Goal: Transaction & Acquisition: Purchase product/service

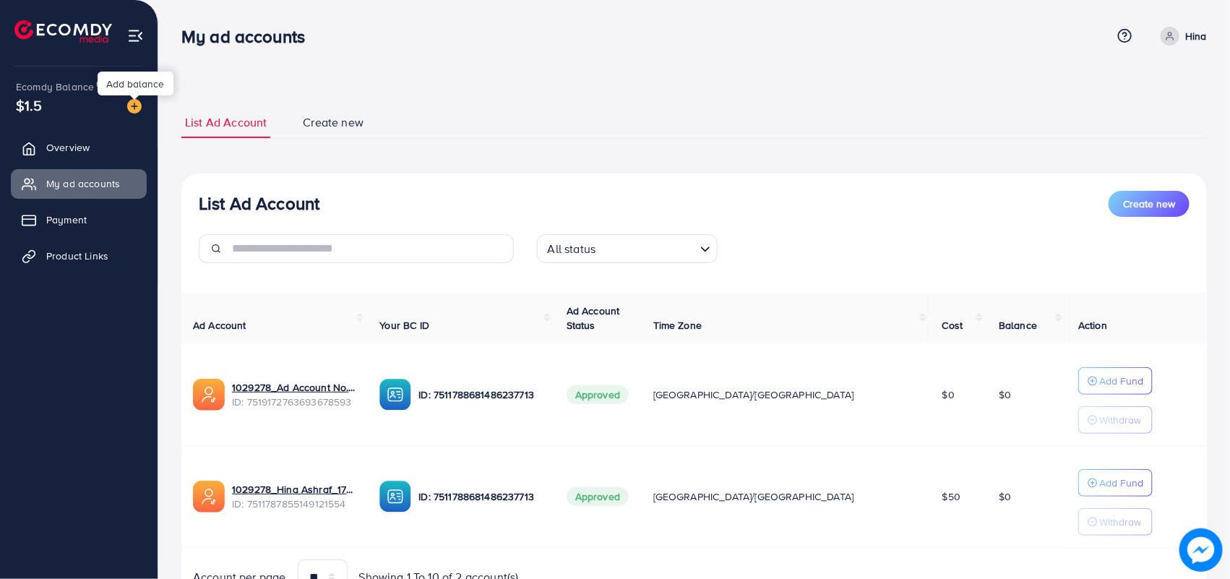
click at [132, 107] on img at bounding box center [134, 106] width 14 height 14
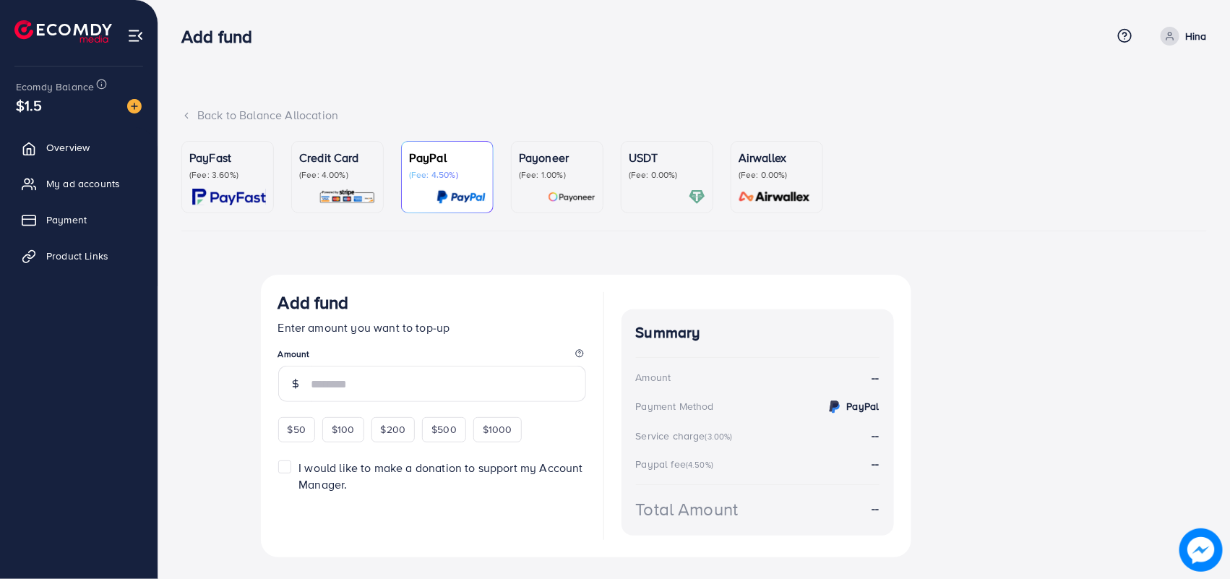
click at [332, 193] on img at bounding box center [347, 197] width 57 height 17
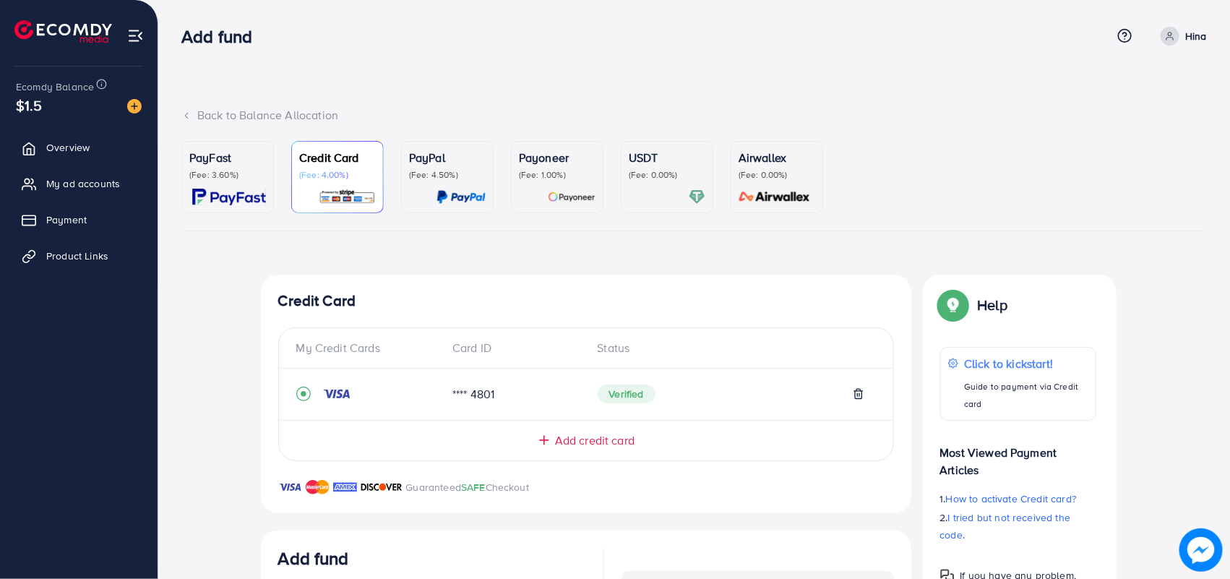
scroll to position [293, 0]
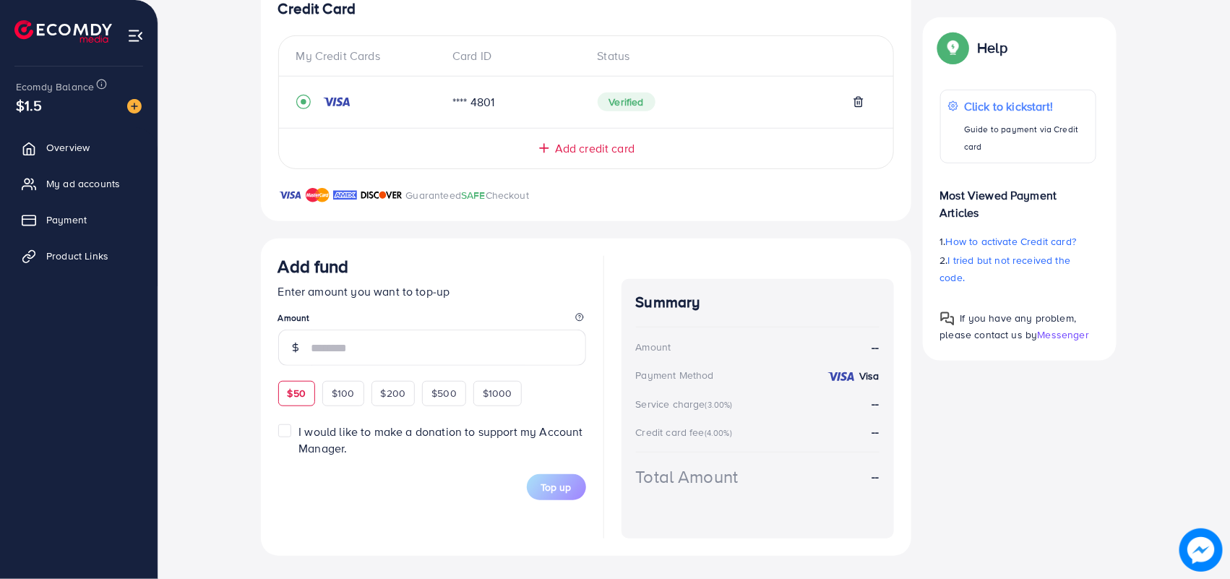
click at [298, 390] on div "Add fund Enter amount you want to top-up Amount $50 $100 $200 $500 $1000" at bounding box center [432, 331] width 308 height 150
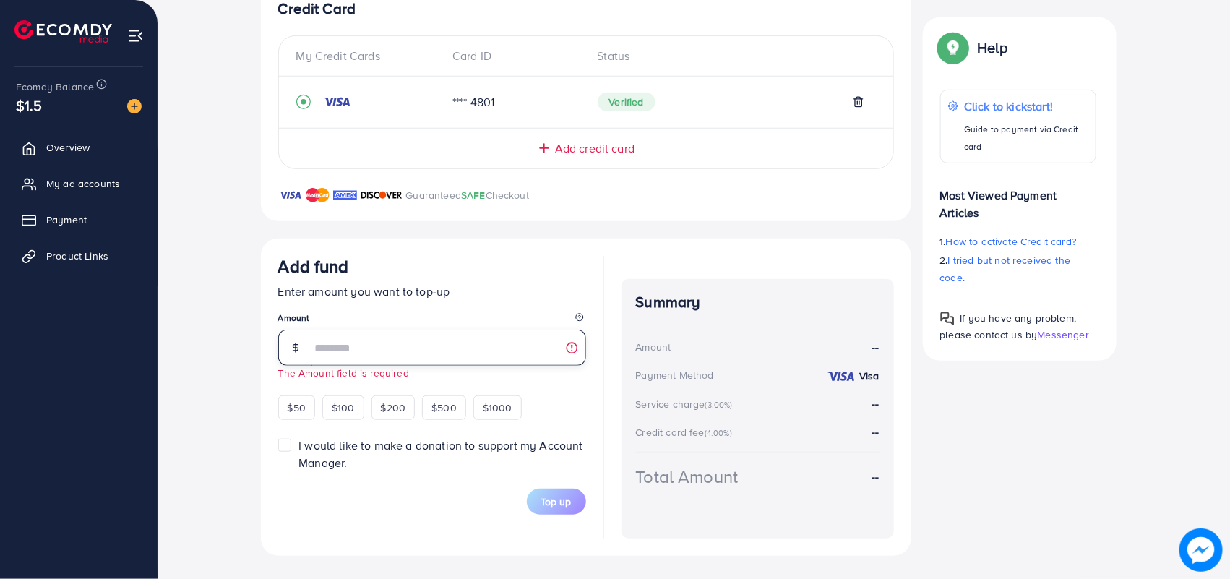
click at [424, 341] on input "number" at bounding box center [448, 348] width 275 height 36
click at [293, 410] on span "$50" at bounding box center [297, 407] width 18 height 14
type input "**"
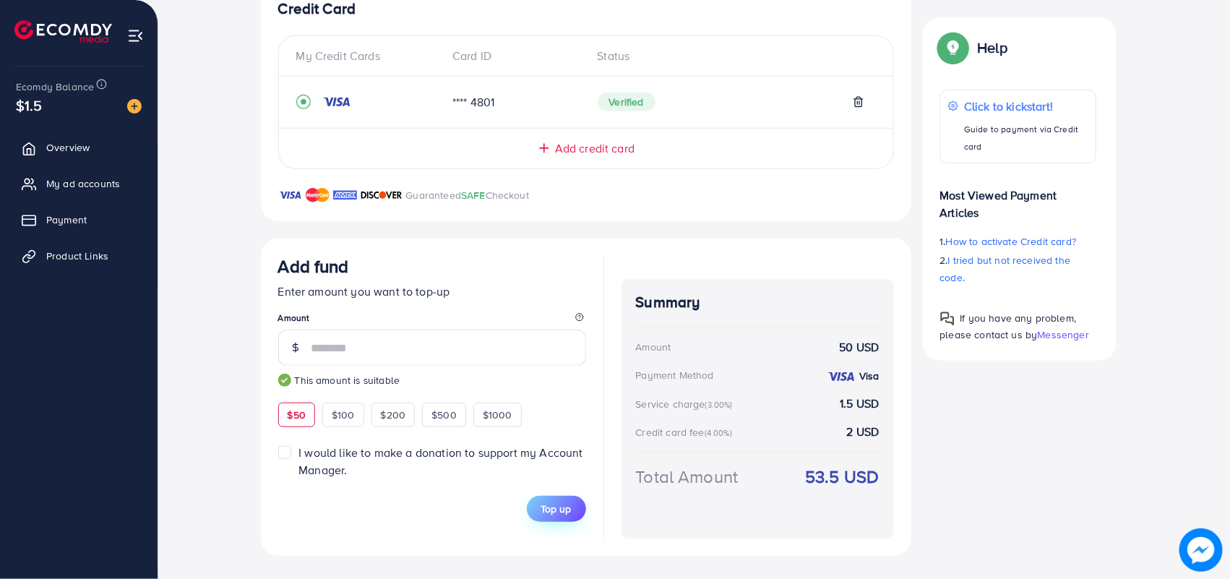
click at [564, 513] on span "Top up" at bounding box center [556, 509] width 30 height 14
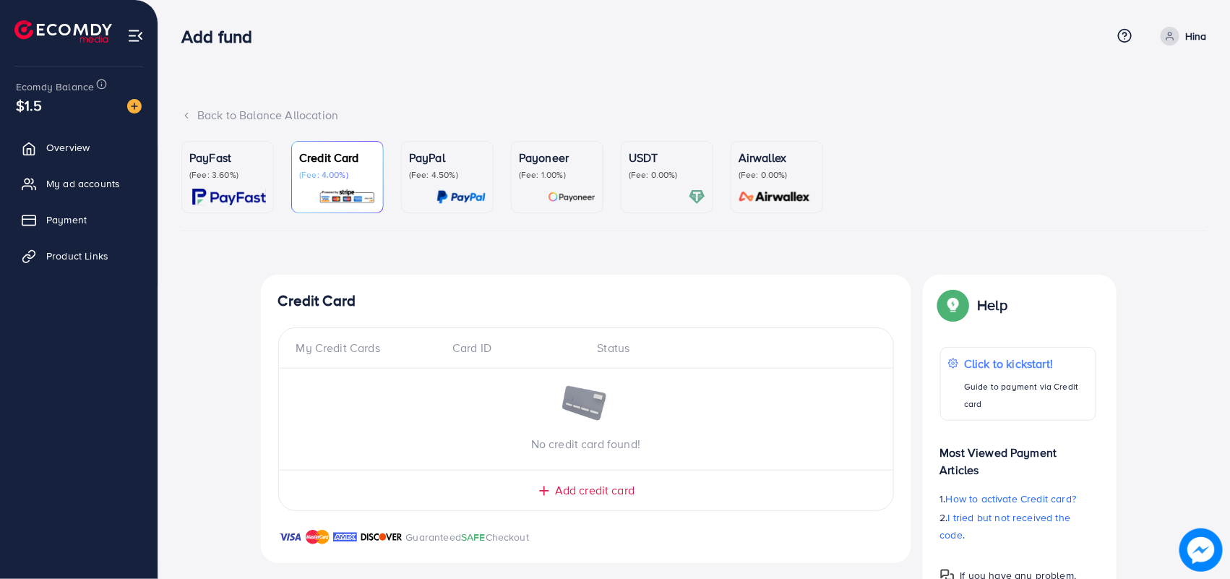
scroll to position [290, 0]
click at [136, 99] on div at bounding box center [134, 97] width 9 height 4
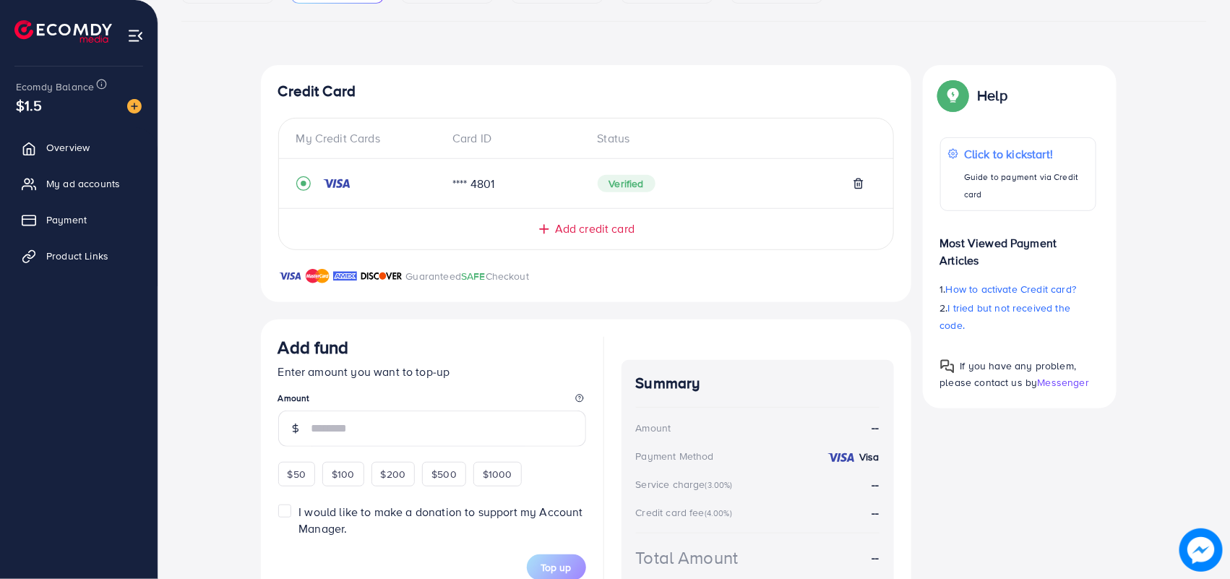
scroll to position [290, 0]
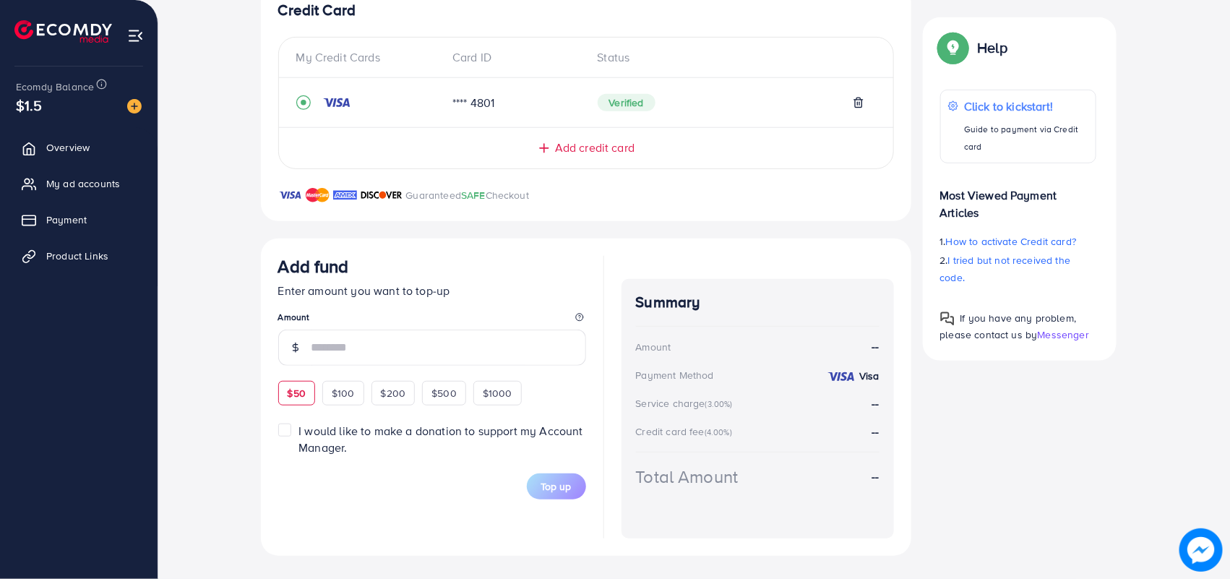
click at [300, 381] on div "Add fund Enter amount you want to top-up Amount $50 $100 $200 $500 $1000" at bounding box center [432, 331] width 308 height 150
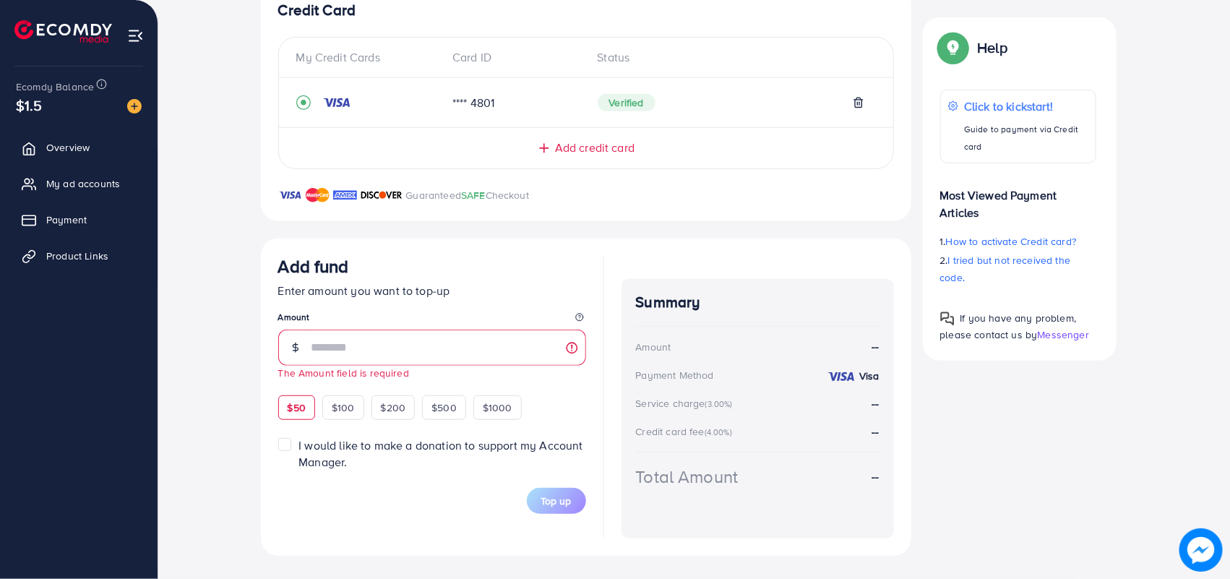
click at [306, 406] on div "$50" at bounding box center [296, 407] width 37 height 25
type input "**"
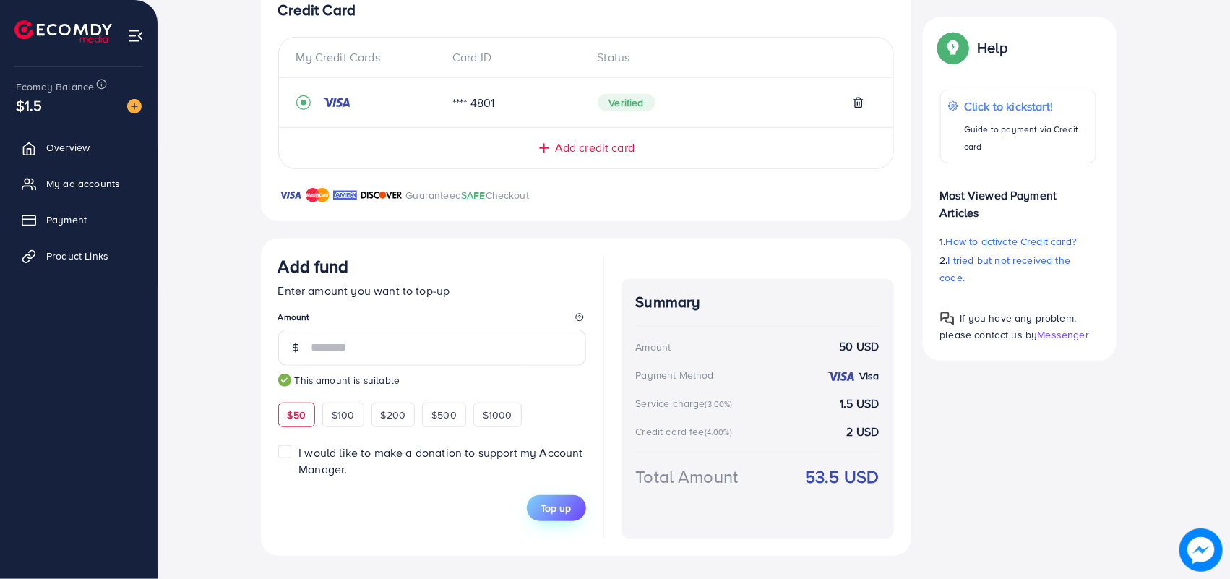
click at [536, 504] on button "Top up" at bounding box center [556, 508] width 59 height 26
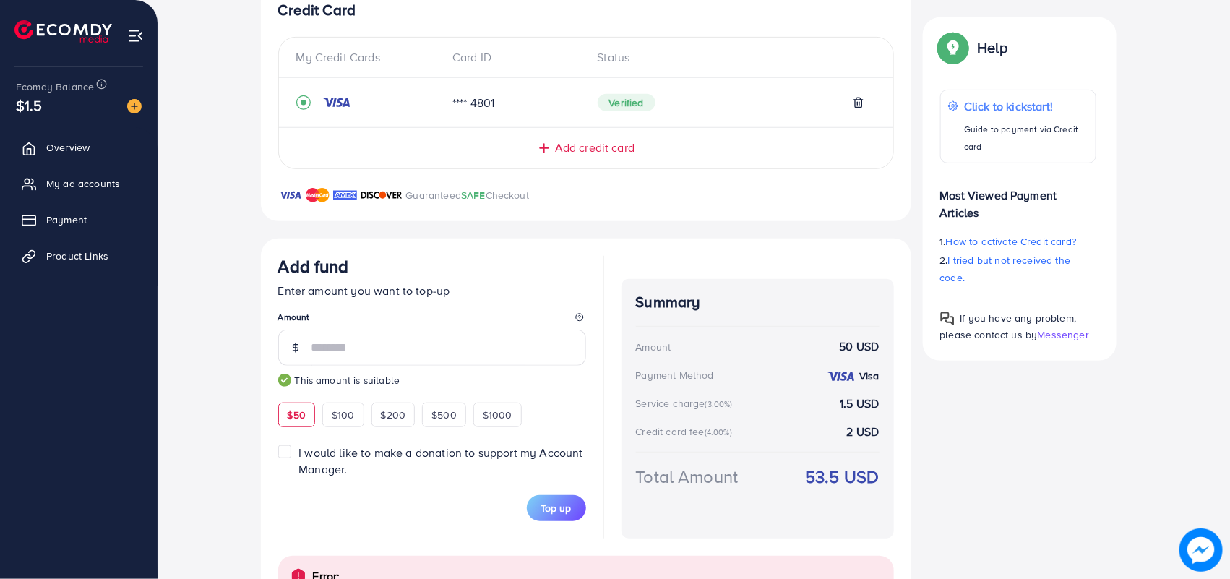
scroll to position [366, 0]
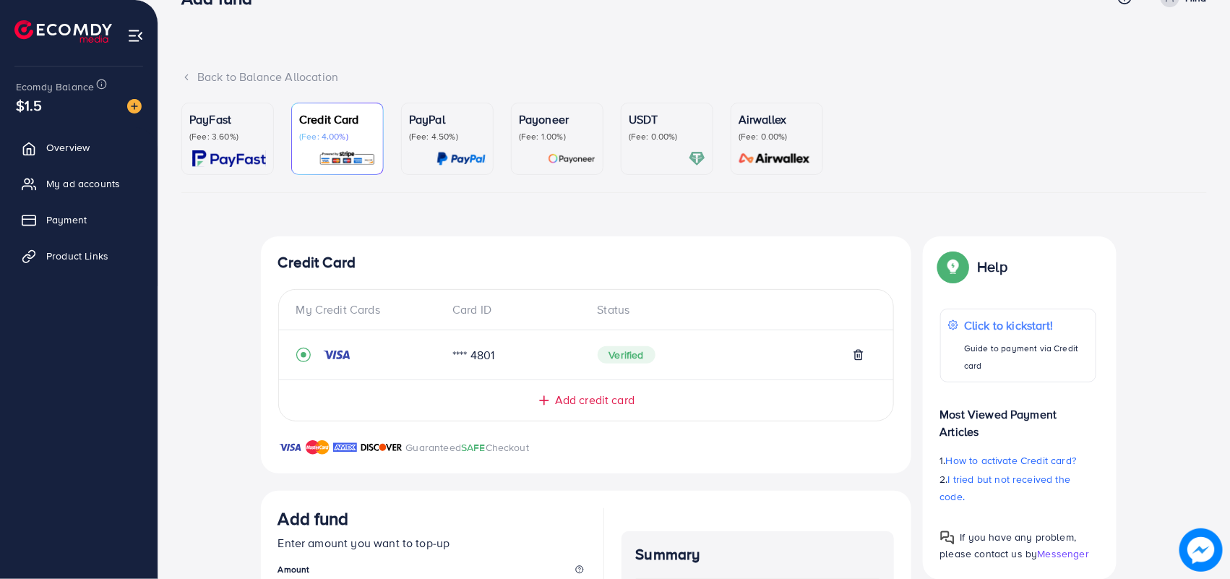
scroll to position [20, 0]
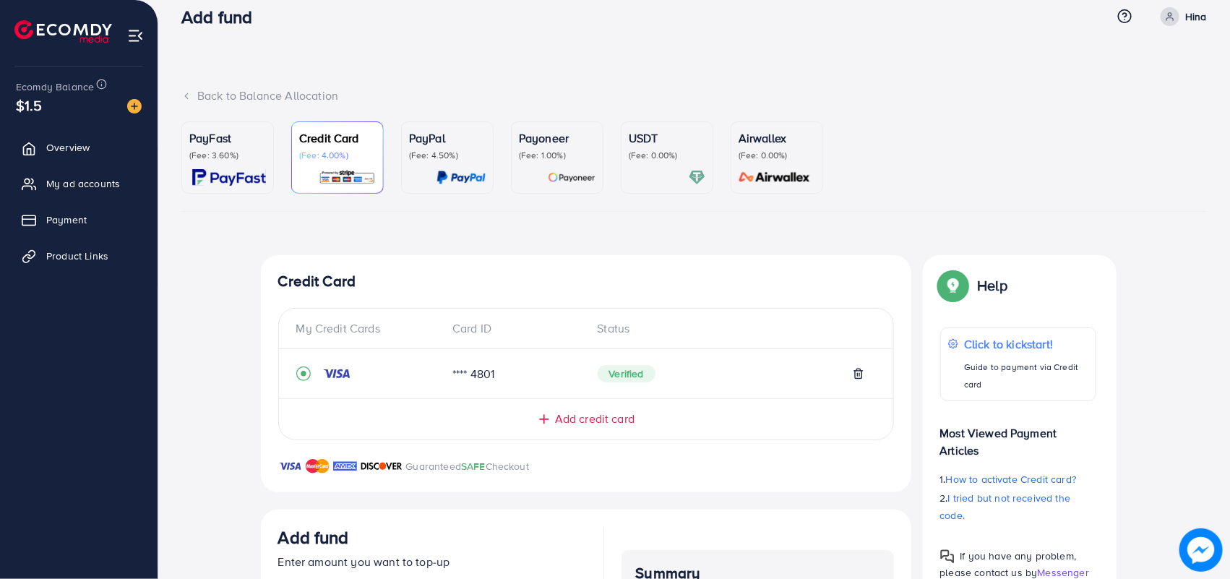
click at [587, 425] on span "Add credit card" at bounding box center [594, 418] width 79 height 17
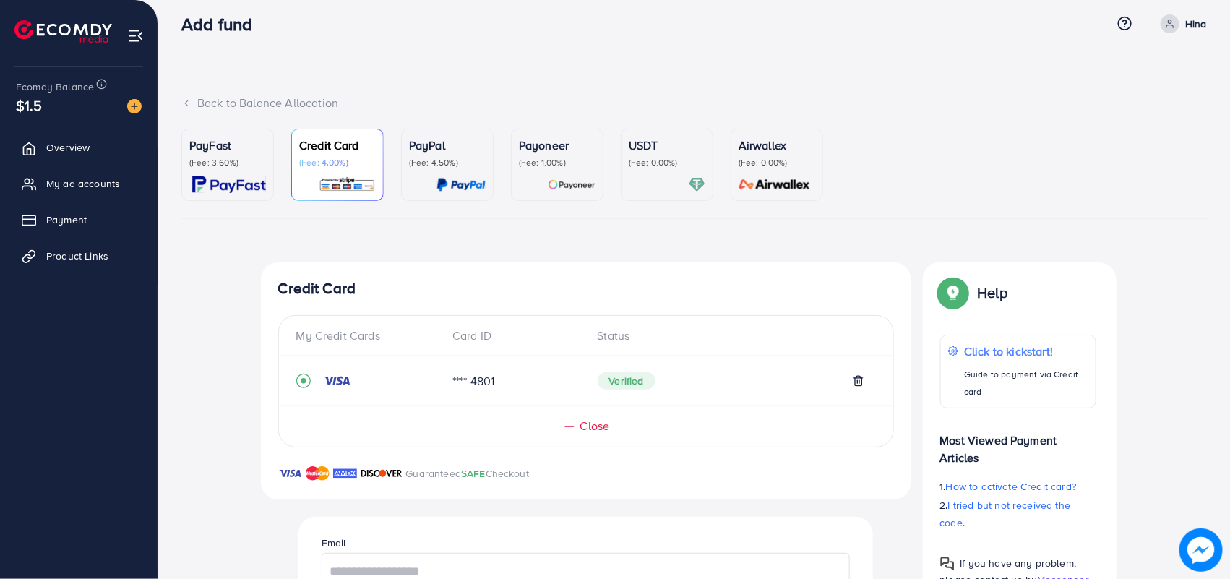
scroll to position [0, 0]
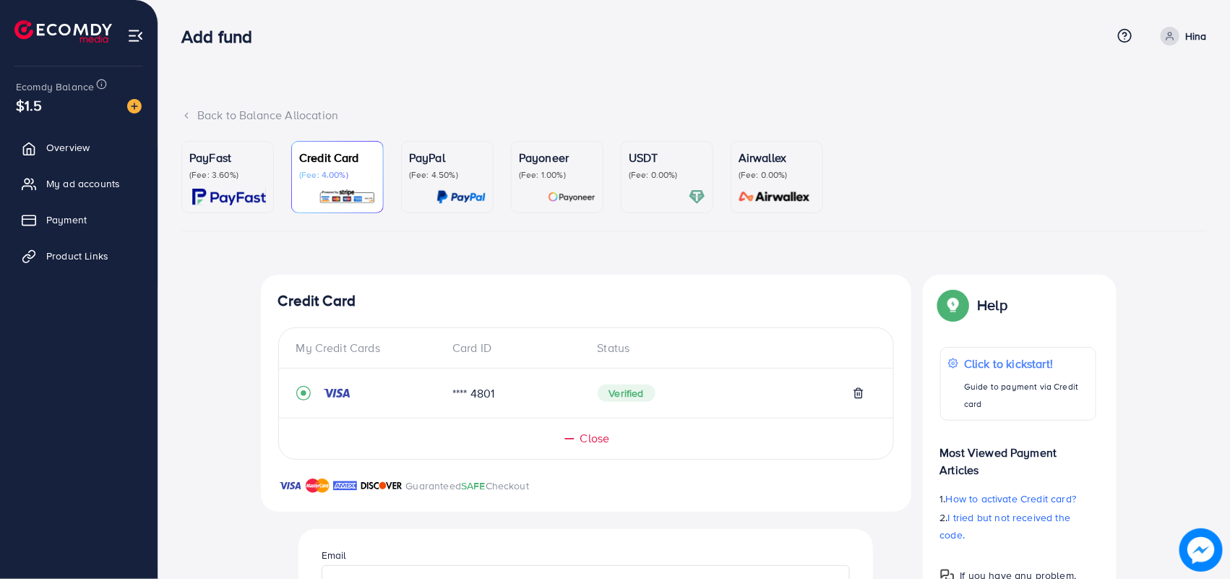
click at [1023, 186] on ul "PayFast (Fee: 3.60%) Credit Card (Fee: 4.00%) PayPal (Fee: 4.50%) Payoneer (Fee…" at bounding box center [693, 186] width 1025 height 90
click at [1021, 188] on ul "PayFast (Fee: 3.60%) Credit Card (Fee: 4.00%) PayPal (Fee: 4.50%) Payoneer (Fee…" at bounding box center [693, 186] width 1025 height 90
